Goal: Task Accomplishment & Management: Complete application form

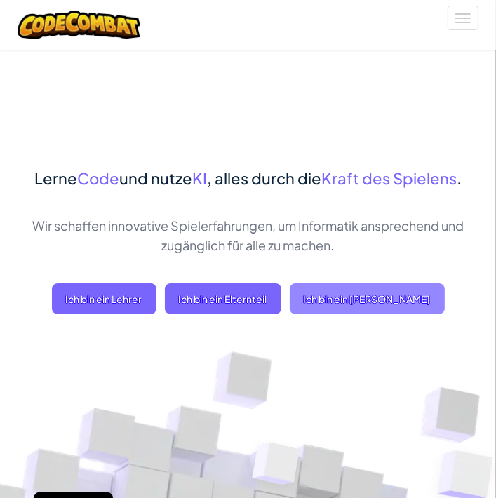
click at [366, 283] on span "Ich bin ein [PERSON_NAME]" at bounding box center [367, 298] width 155 height 31
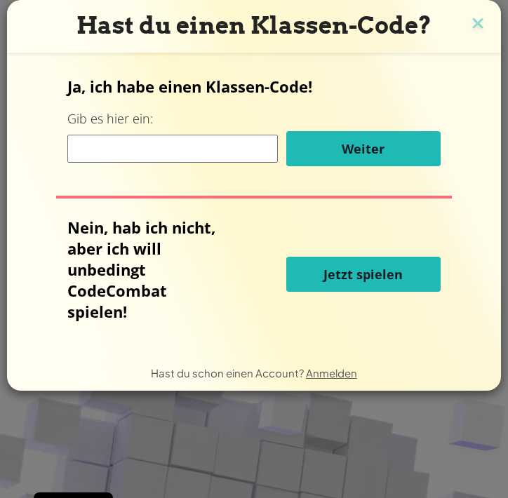
click at [212, 149] on input at bounding box center [172, 149] width 210 height 28
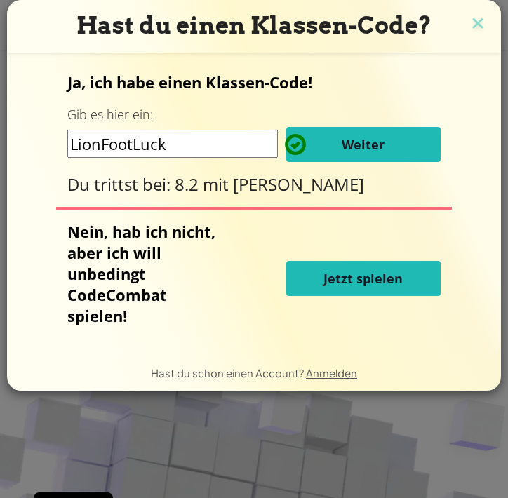
type input "LionFootLuck"
click at [372, 127] on button "Weiter" at bounding box center [363, 144] width 154 height 35
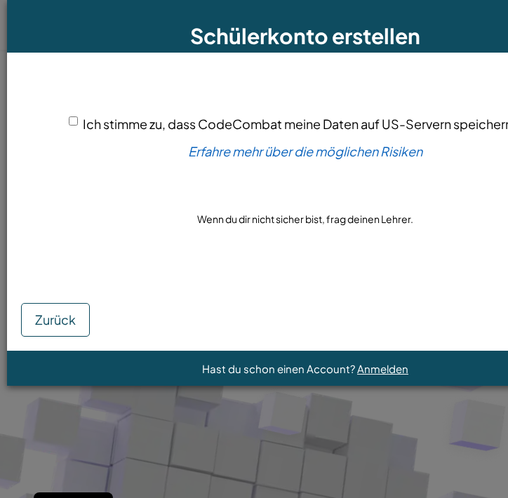
click at [69, 134] on div "Ich stimme zu, dass CodeCombat meine Daten auf US-Servern speichern darf." at bounding box center [305, 124] width 473 height 20
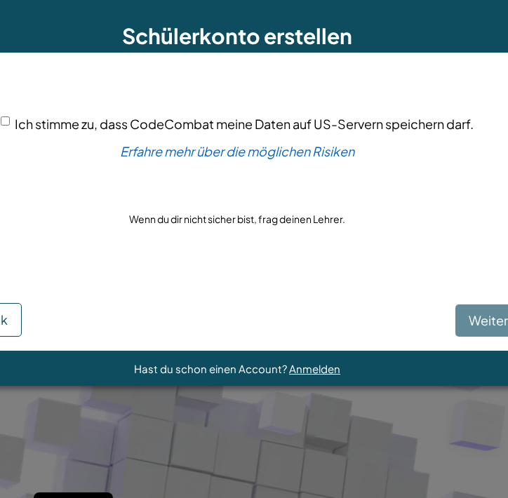
scroll to position [0, 67]
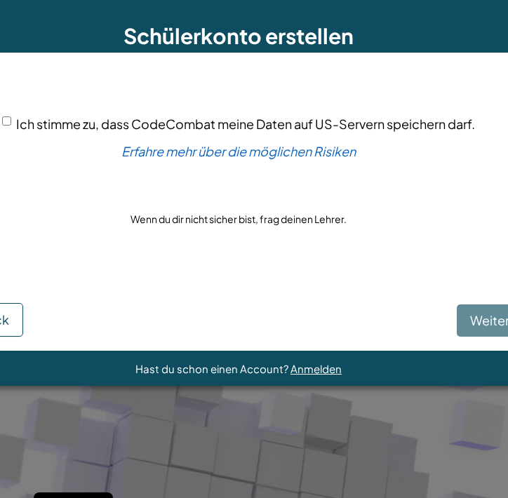
click at [10, 134] on div "Ich stimme zu, dass CodeCombat meine Daten auf US-Servern speichern darf." at bounding box center [238, 124] width 473 height 20
click at [8, 125] on input "Ich stimme zu, dass CodeCombat meine Daten auf US-Servern speichern darf." at bounding box center [6, 120] width 9 height 9
checkbox input "true"
click at [477, 311] on button "Weiter" at bounding box center [489, 320] width 66 height 32
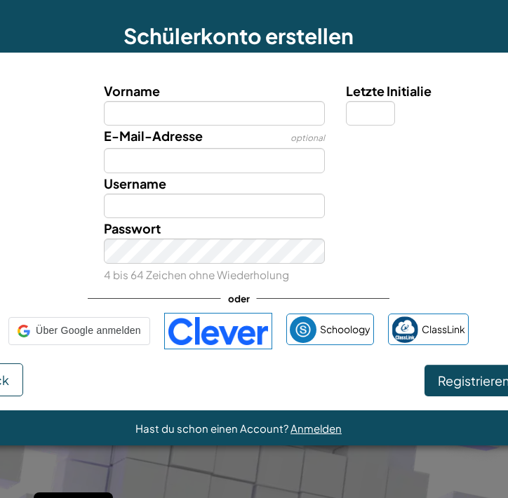
type input "EmmaH01091989102005"
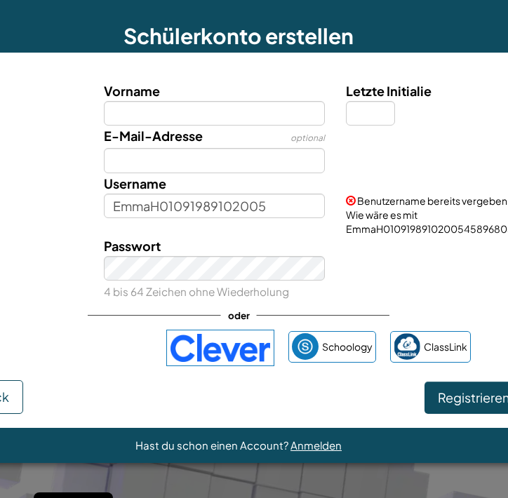
scroll to position [0, 67]
